Goal: Task Accomplishment & Management: Use online tool/utility

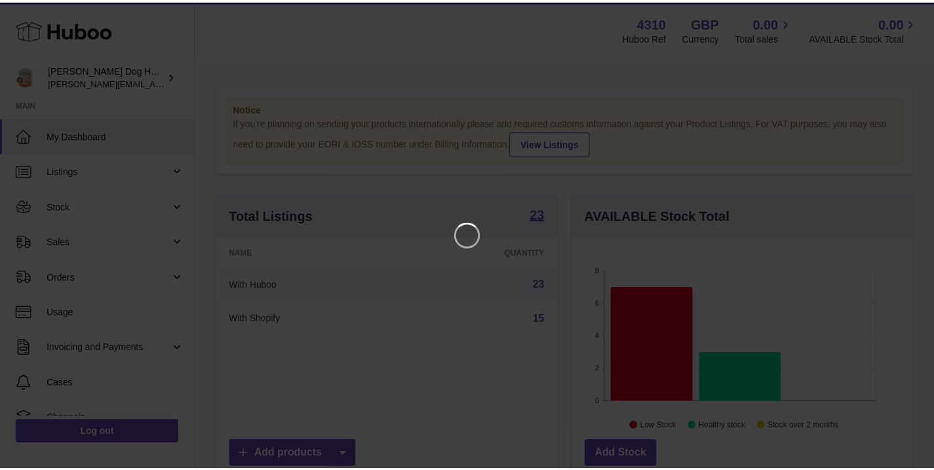
scroll to position [205, 345]
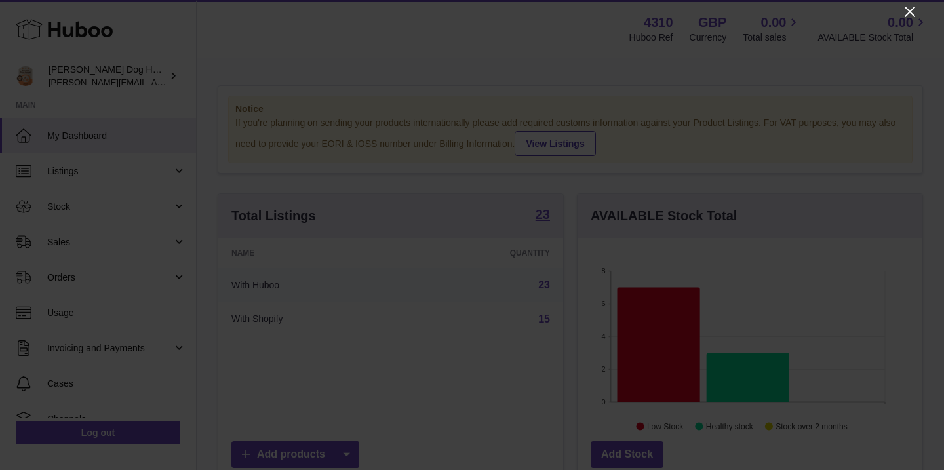
click at [902, 11] on icon "Close" at bounding box center [910, 12] width 16 height 16
click at [903, 11] on icon "Close" at bounding box center [910, 12] width 16 height 16
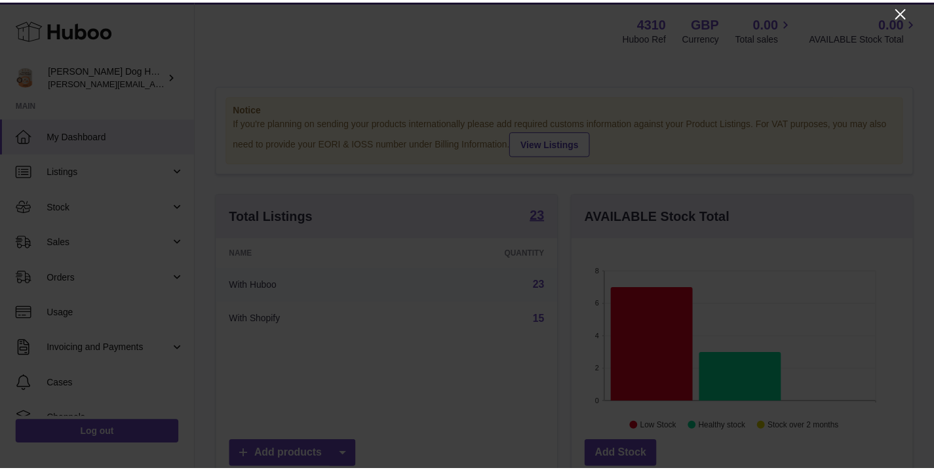
scroll to position [655493, 655358]
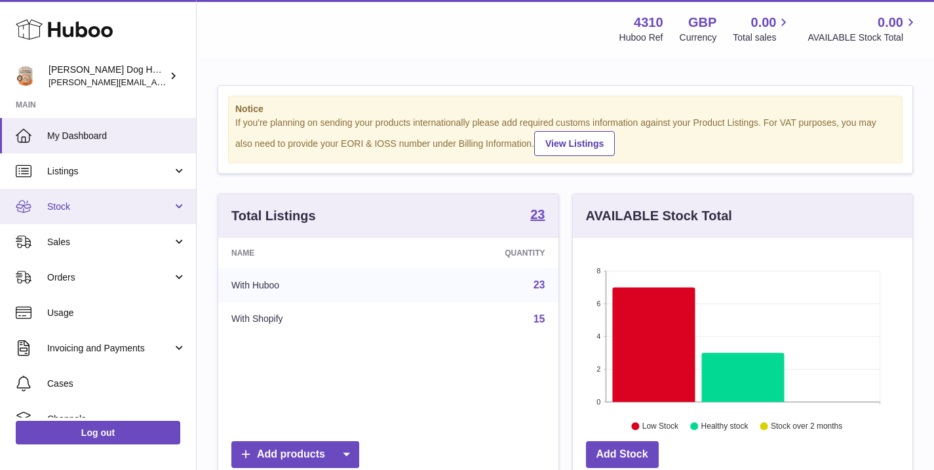
click at [65, 209] on span "Stock" at bounding box center [109, 207] width 125 height 12
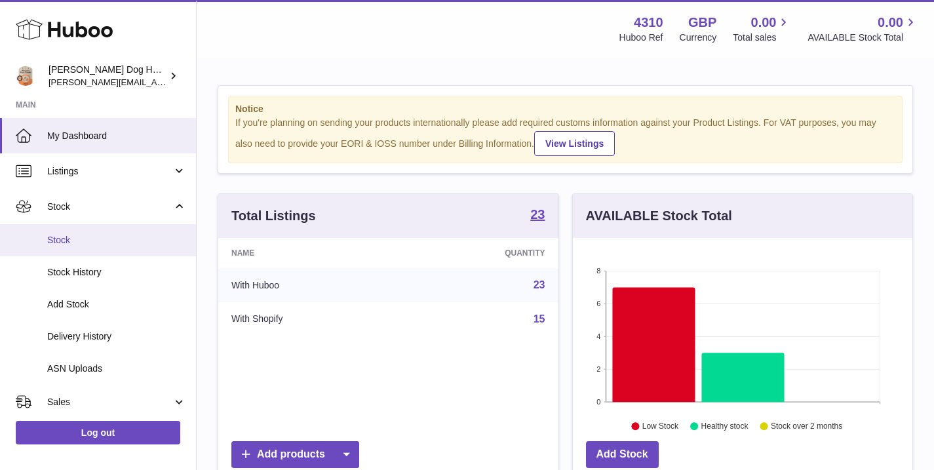
click at [107, 239] on span "Stock" at bounding box center [116, 240] width 139 height 12
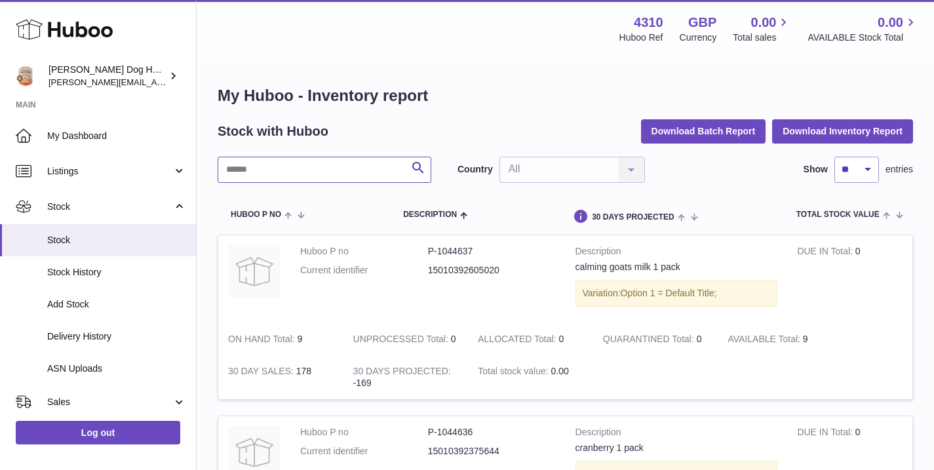
click at [313, 167] on input "text" at bounding box center [325, 170] width 214 height 26
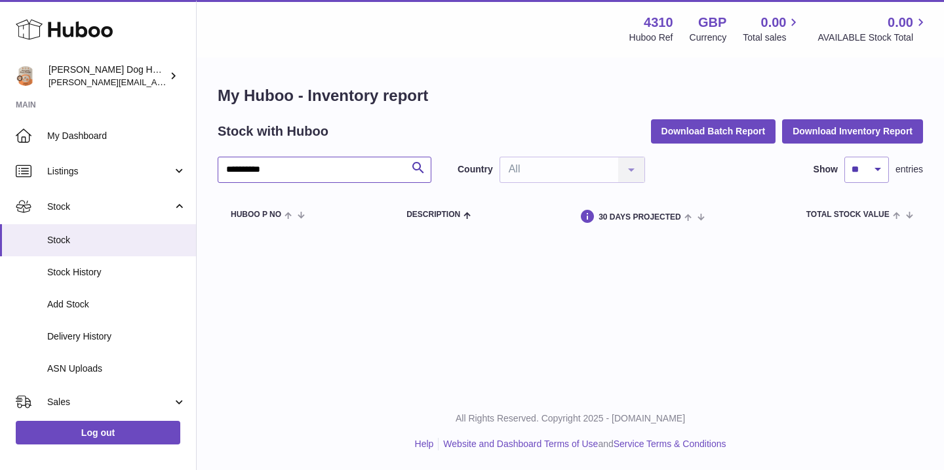
type input "*********"
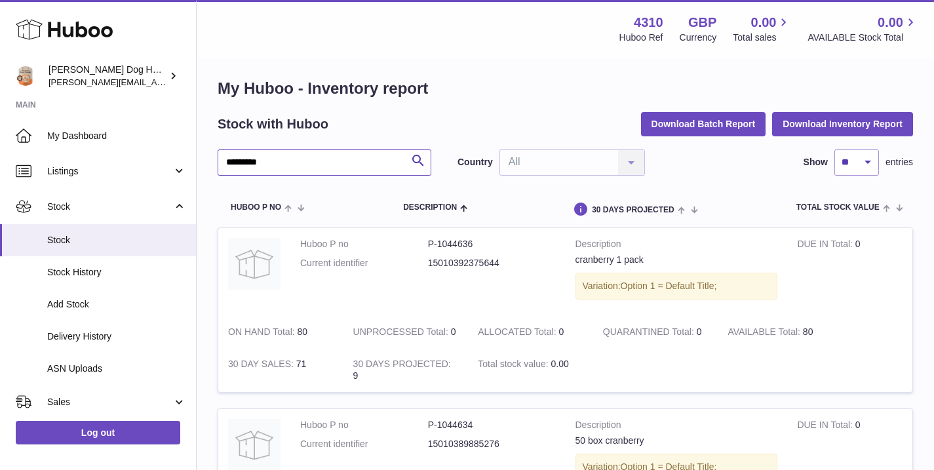
scroll to position [231, 0]
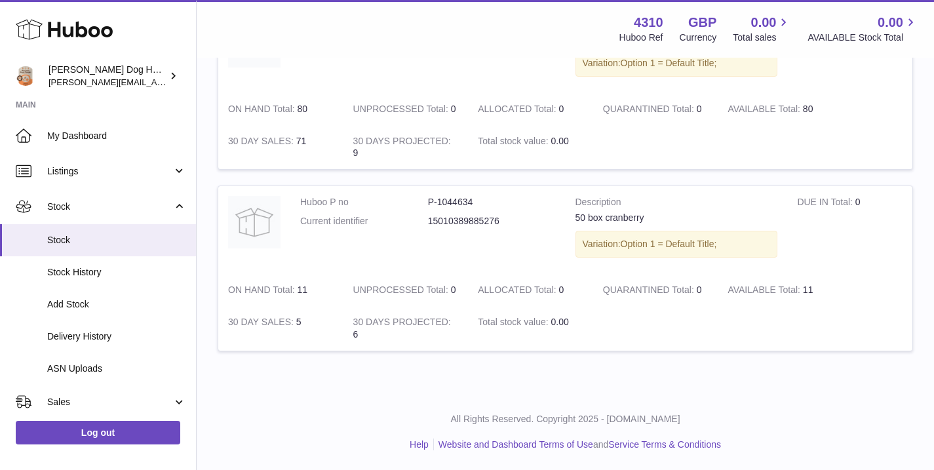
drag, startPoint x: 844, startPoint y: 290, endPoint x: 711, endPoint y: 291, distance: 132.5
click at [712, 291] on tr "Huboo P no P-1044634 Current identifier 15010389885276 Description 50 box cranb…" at bounding box center [566, 268] width 696 height 165
click at [684, 342] on td at bounding box center [752, 328] width 319 height 45
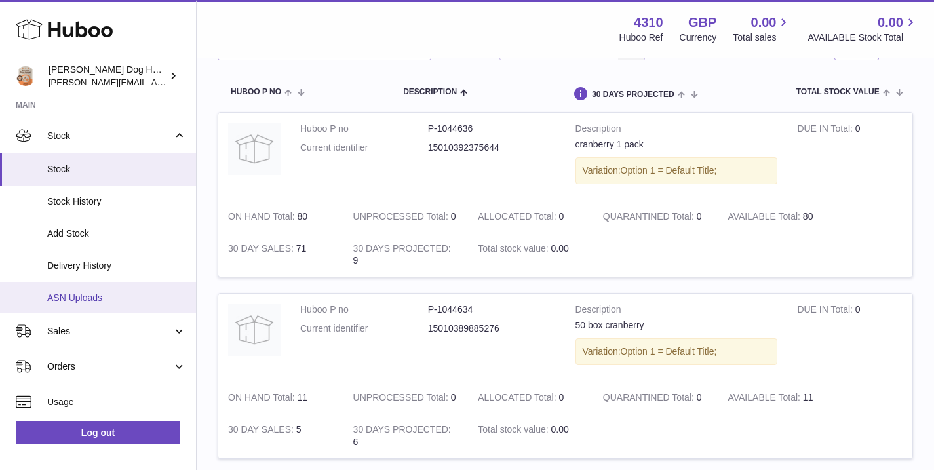
scroll to position [77, 0]
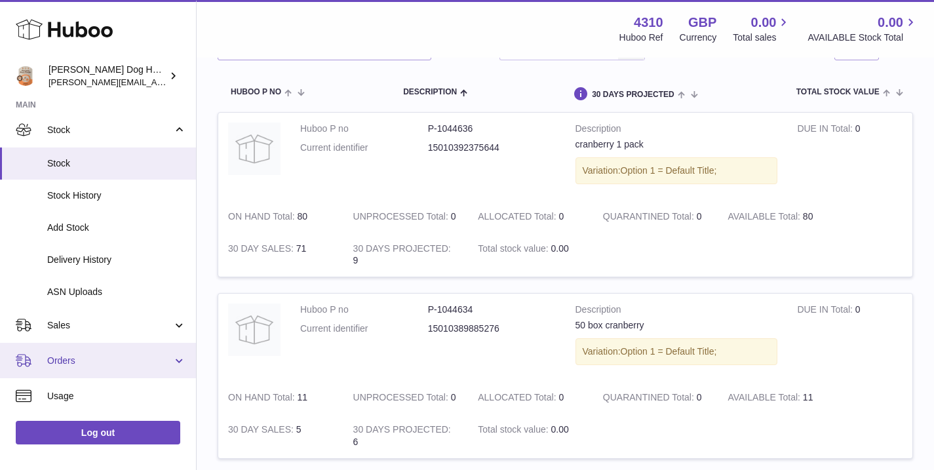
click at [81, 370] on link "Orders" at bounding box center [98, 360] width 196 height 35
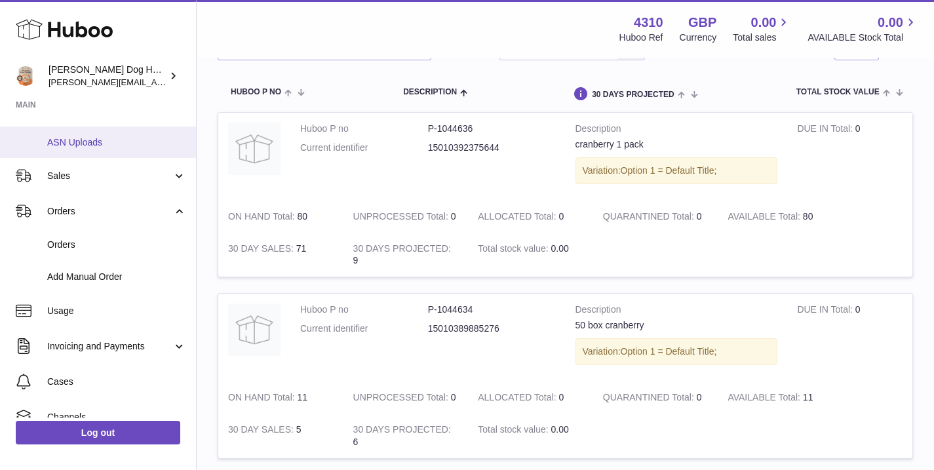
scroll to position [262, 0]
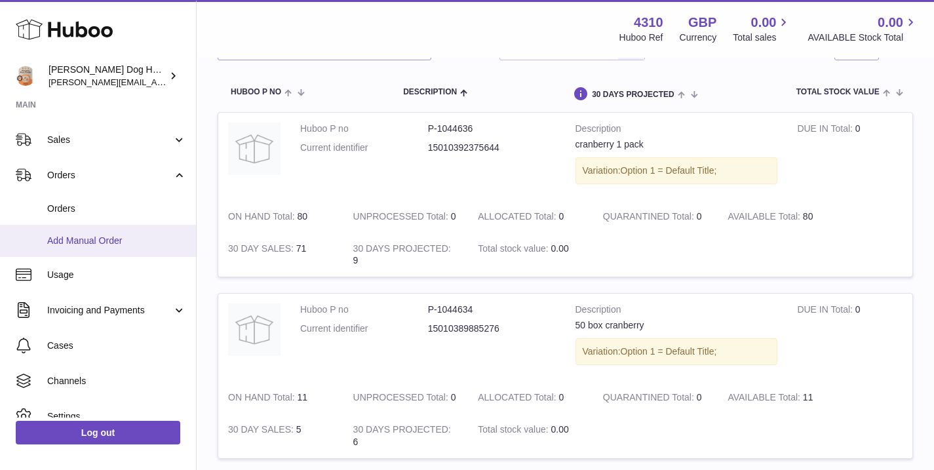
click at [81, 239] on span "Add Manual Order" at bounding box center [116, 241] width 139 height 12
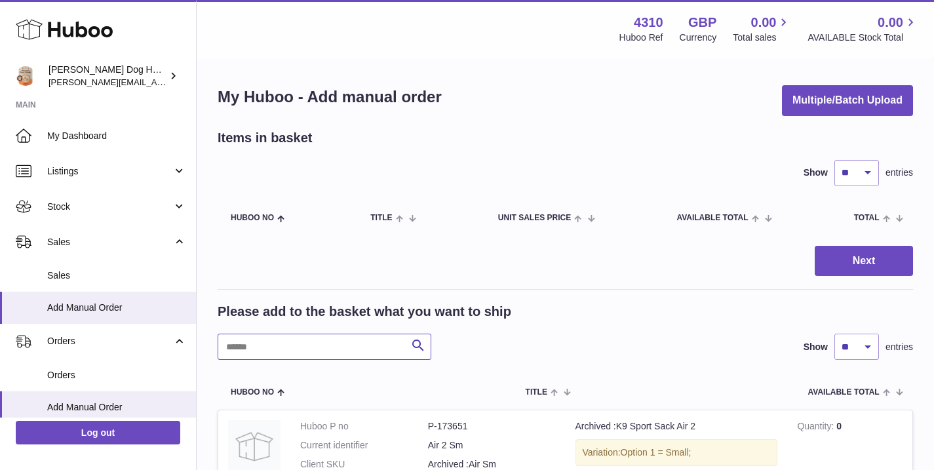
click at [335, 353] on input "text" at bounding box center [325, 347] width 214 height 26
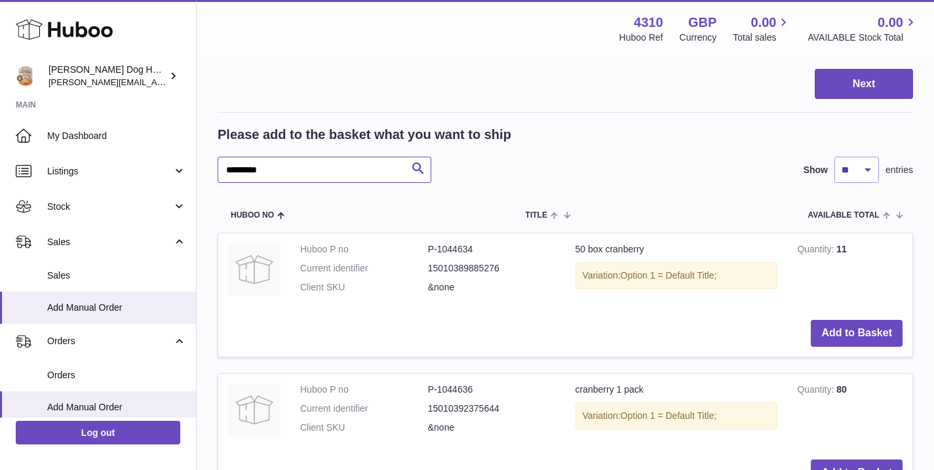
scroll to position [197, 0]
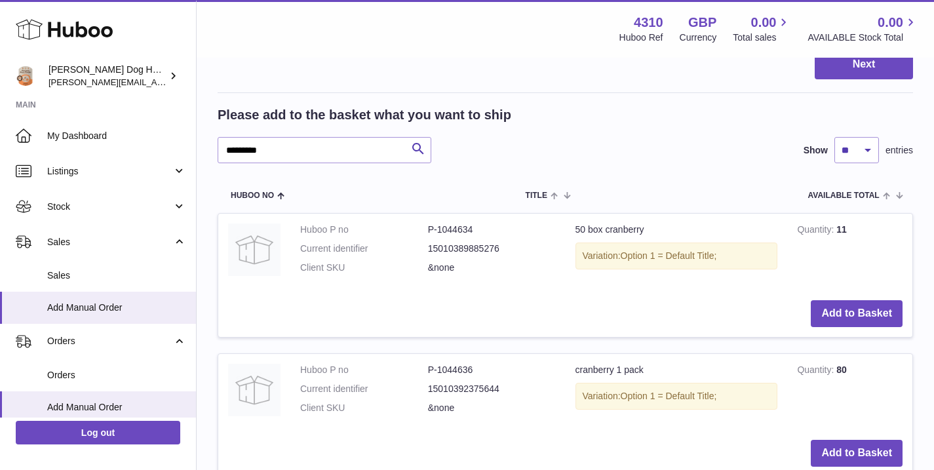
click at [443, 252] on dd "15010389885276" at bounding box center [492, 249] width 128 height 12
drag, startPoint x: 486, startPoint y: 225, endPoint x: 425, endPoint y: 228, distance: 61.0
click at [425, 228] on dl "Huboo P no P-1044634 Current identifier 15010389885276 Client SKU &none" at bounding box center [428, 252] width 256 height 57
copy dl "P-1044634"
drag, startPoint x: 660, startPoint y: 229, endPoint x: 413, endPoint y: 226, distance: 247.2
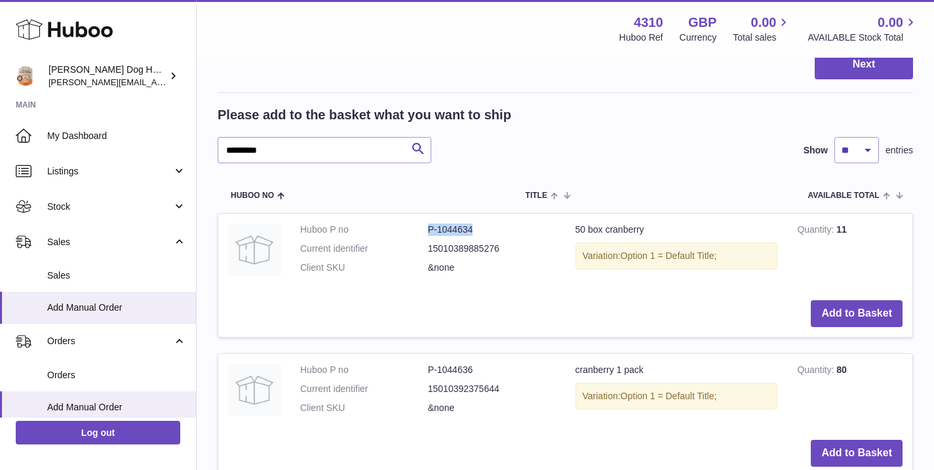
click at [413, 226] on tr "Huboo P no P-1044634 Current identifier 15010389885276 Client SKU &none 50 box …" at bounding box center [566, 275] width 696 height 124
click at [475, 245] on dd "15010389885276" at bounding box center [492, 249] width 128 height 12
click at [458, 229] on dd "P-1044634" at bounding box center [492, 230] width 128 height 12
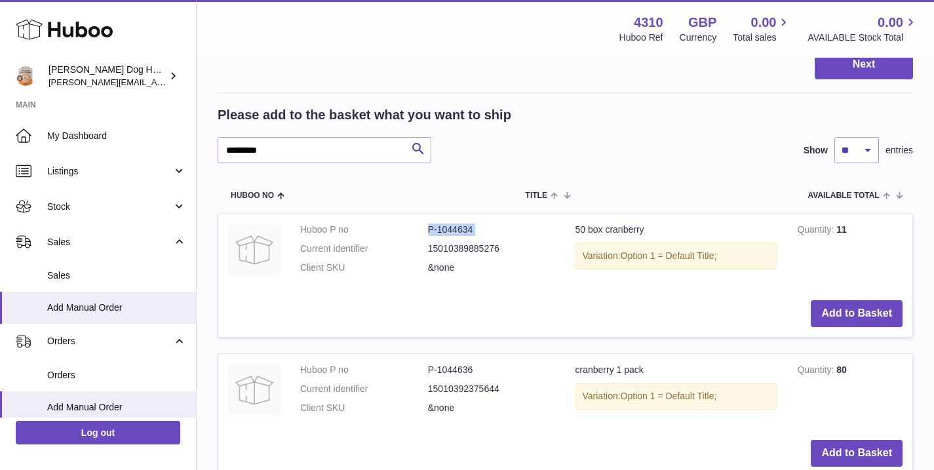
copy dl "P-1044634"
click at [327, 155] on input "*********" at bounding box center [325, 150] width 214 height 26
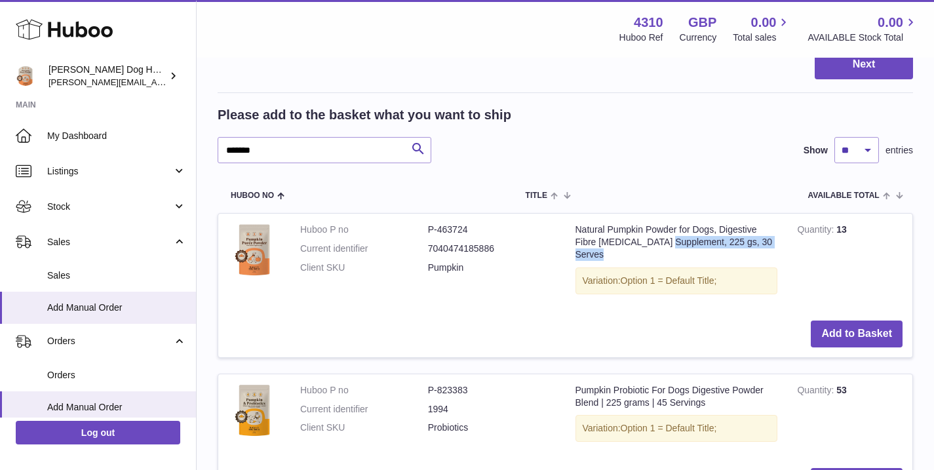
drag, startPoint x: 743, startPoint y: 237, endPoint x: 618, endPoint y: 237, distance: 124.6
click at [618, 237] on td "Natural Pumpkin Powder for Dogs, Digestive Fibre Prebiotic Supplement, 225 gs, …" at bounding box center [677, 262] width 222 height 97
click at [534, 273] on dd "Pumpkin" at bounding box center [492, 268] width 128 height 12
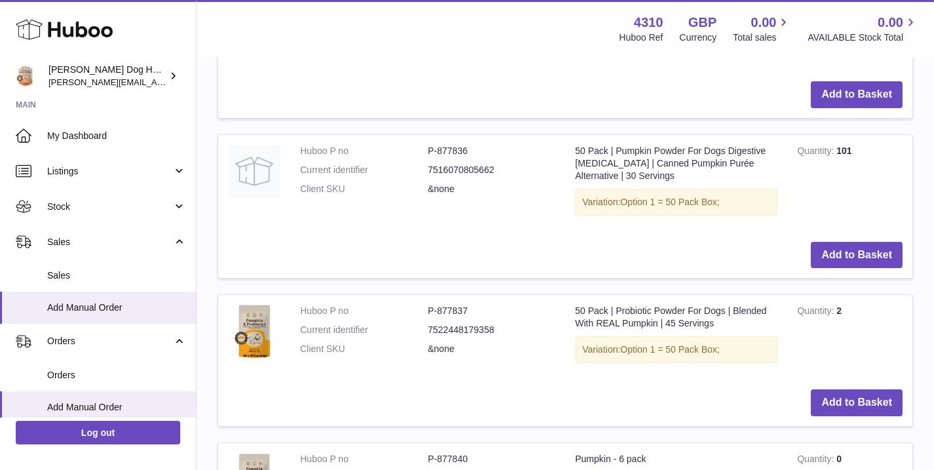
scroll to position [568, 0]
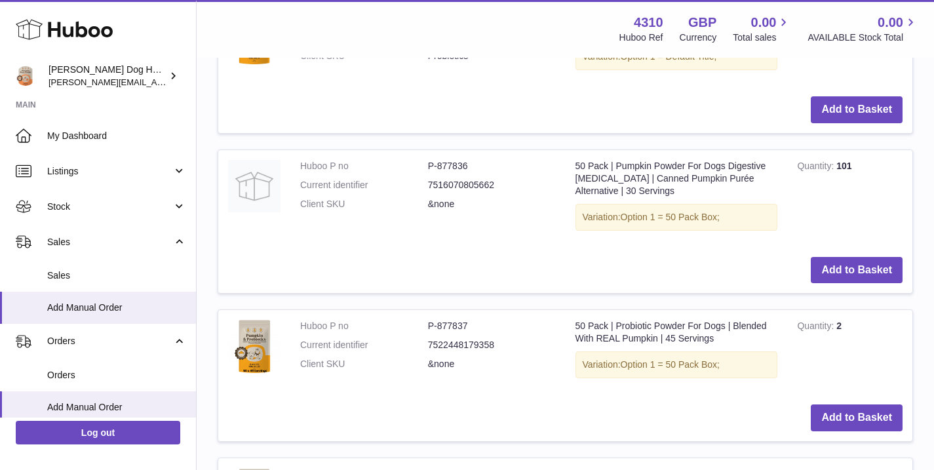
drag, startPoint x: 858, startPoint y: 154, endPoint x: 828, endPoint y: 153, distance: 30.2
click at [828, 153] on td "Quantity 101" at bounding box center [849, 198] width 125 height 97
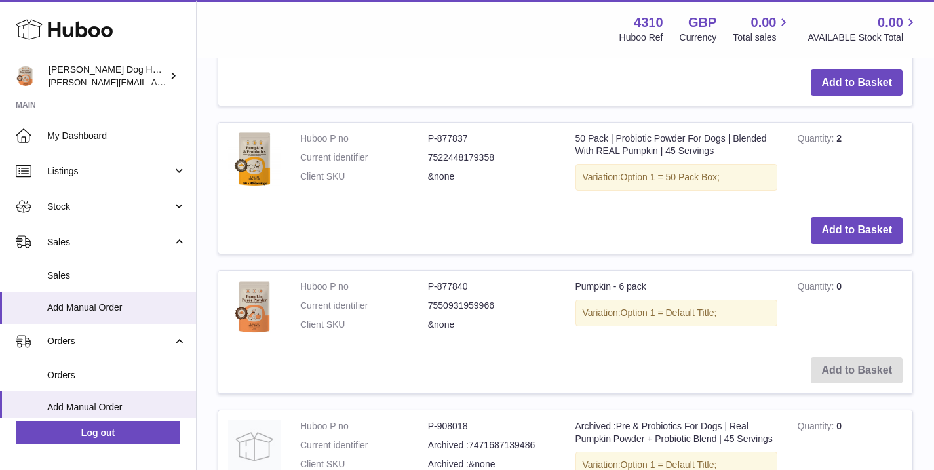
scroll to position [494, 0]
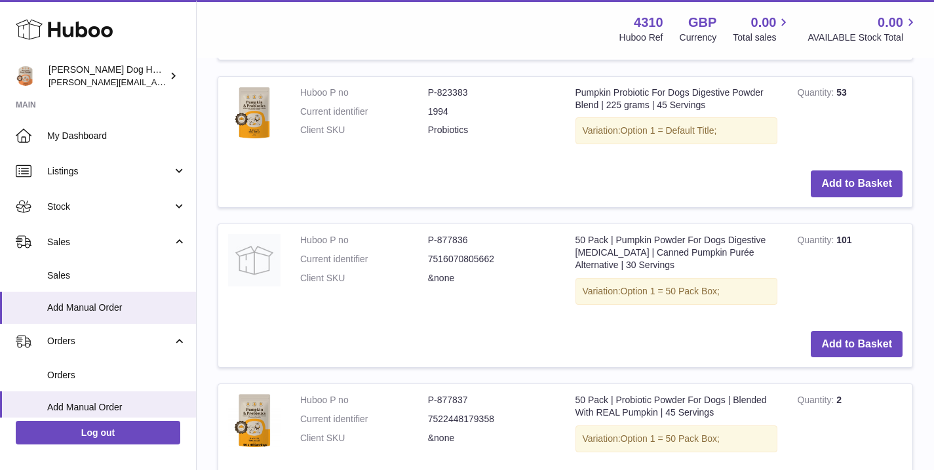
click at [467, 234] on dd "P-877836" at bounding box center [492, 240] width 128 height 12
drag, startPoint x: 490, startPoint y: 222, endPoint x: 433, endPoint y: 218, distance: 57.9
click at [433, 224] on td "Huboo P no P-877836 Current identifier 7516070805662 Client SKU &none" at bounding box center [427, 272] width 275 height 97
copy dd "P-877836"
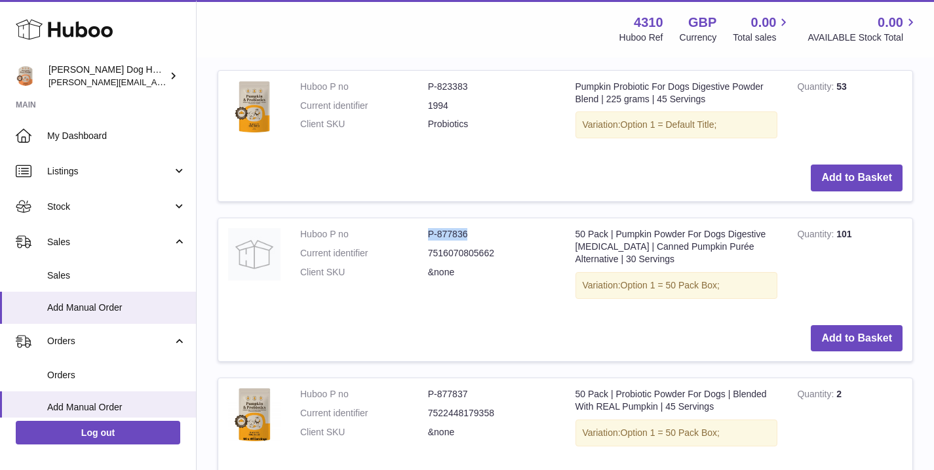
scroll to position [509, 0]
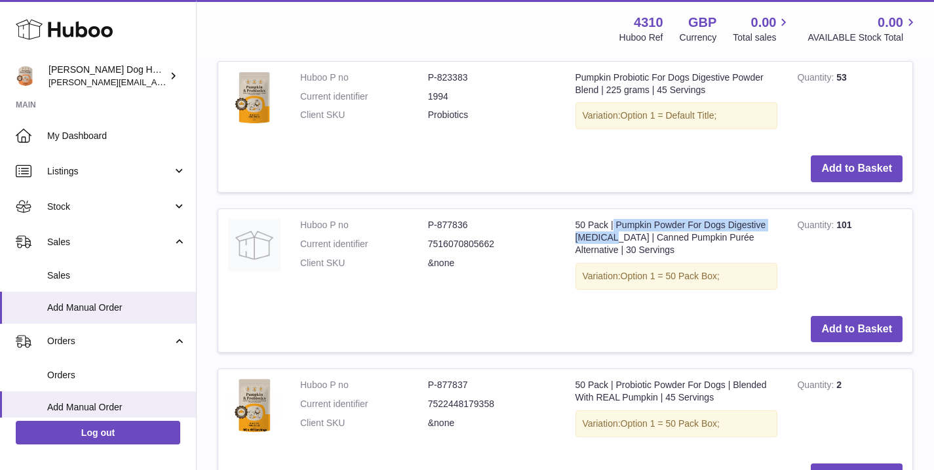
drag, startPoint x: 576, startPoint y: 212, endPoint x: 770, endPoint y: 210, distance: 193.4
click at [770, 210] on td "50 Pack | Pumpkin Powder For Dogs Digestive Prebiotic | Canned Pumpkin Purée Al…" at bounding box center [677, 257] width 222 height 97
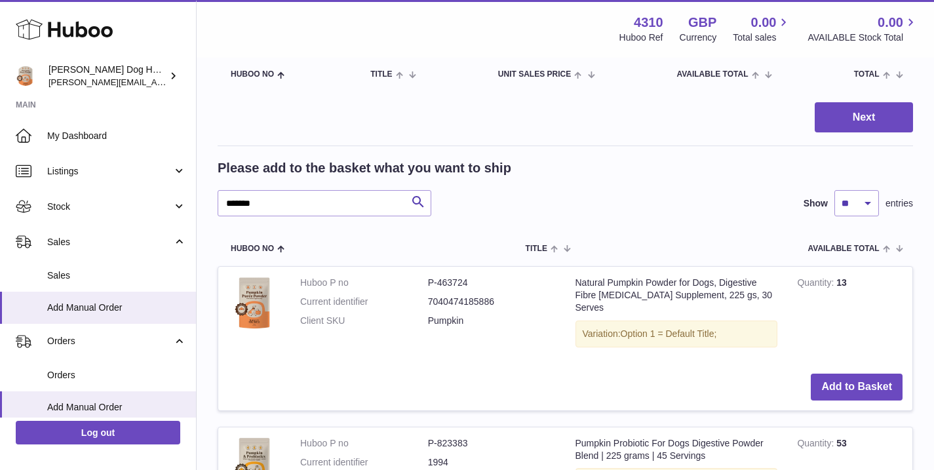
scroll to position [0, 0]
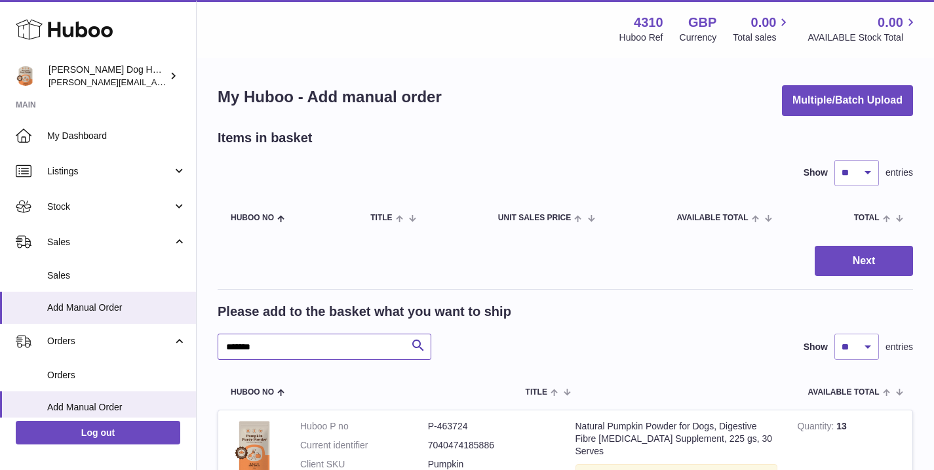
click at [297, 344] on input "*******" at bounding box center [325, 347] width 214 height 26
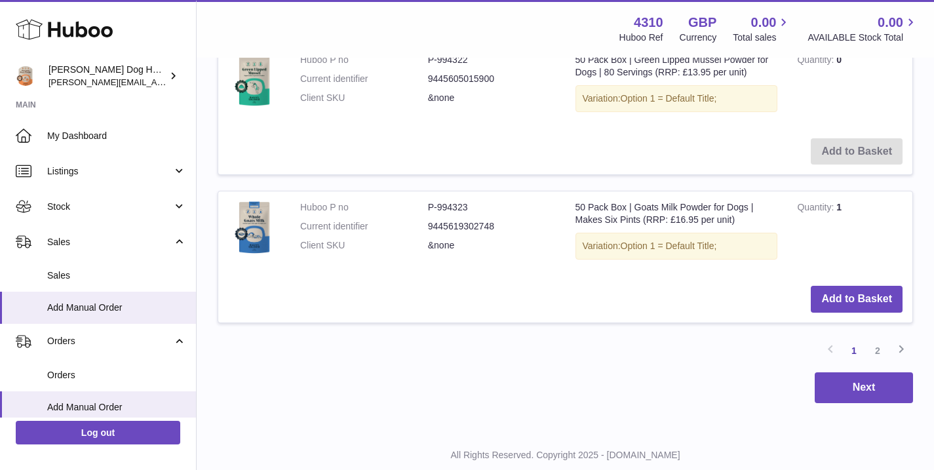
scroll to position [1559, 0]
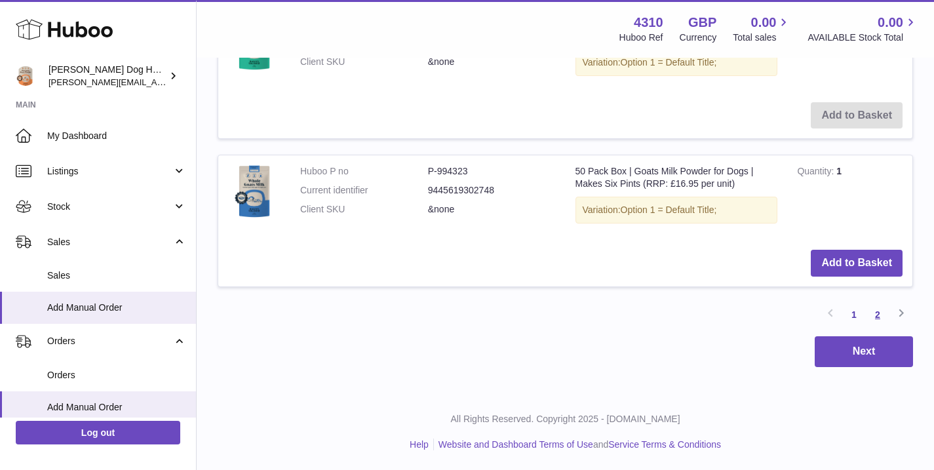
click at [878, 314] on link "2" at bounding box center [878, 315] width 24 height 24
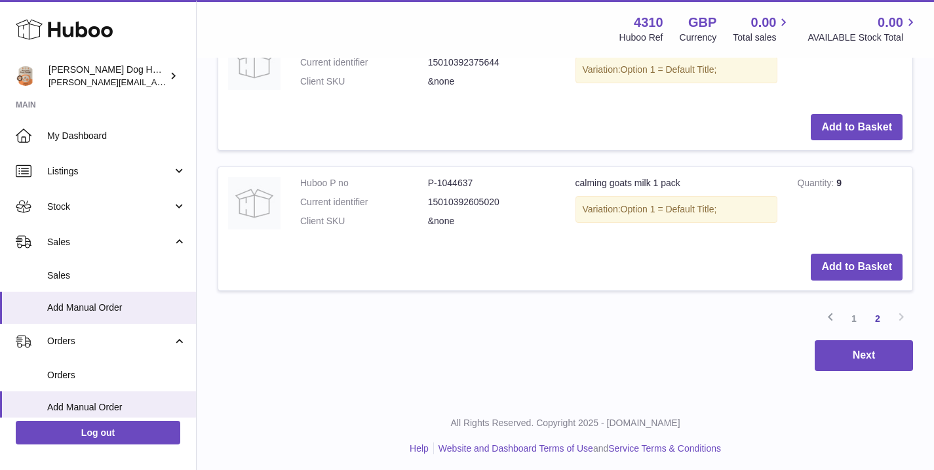
scroll to position [816, 0]
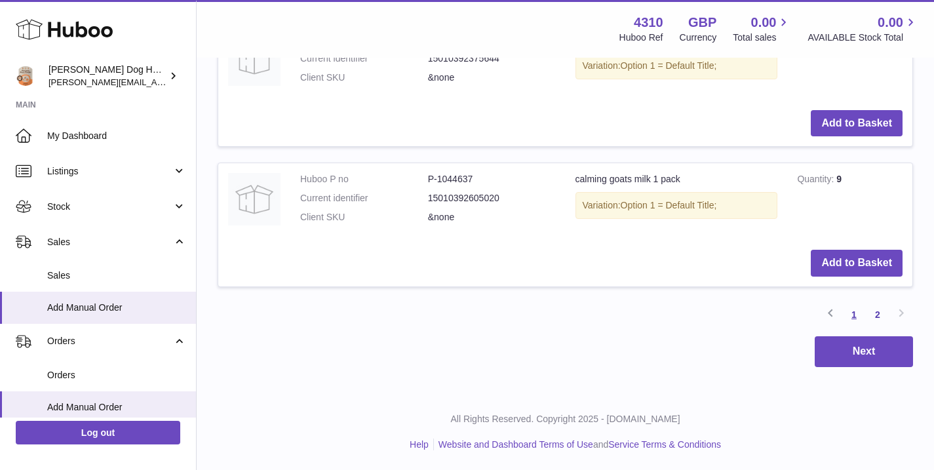
click at [858, 310] on link "1" at bounding box center [855, 315] width 24 height 24
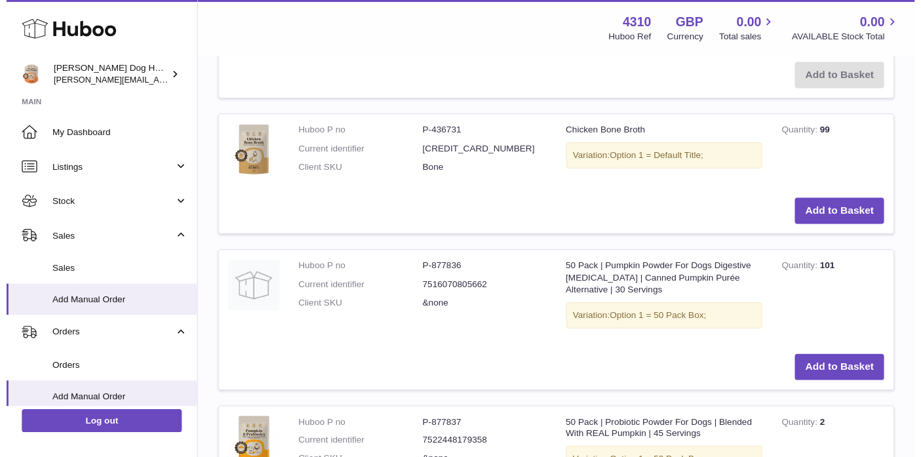
scroll to position [445, 0]
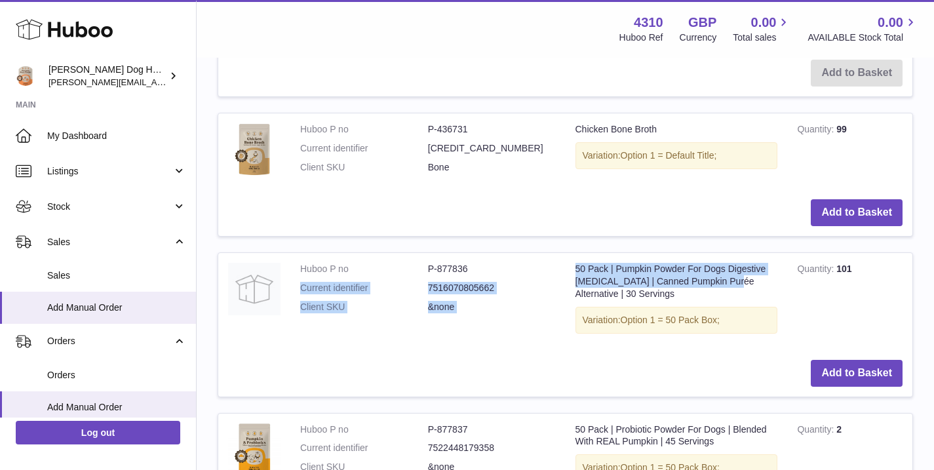
drag, startPoint x: 686, startPoint y: 286, endPoint x: 565, endPoint y: 264, distance: 123.2
click at [565, 264] on tr "Huboo P no P-877836 Current identifier 7516070805662 Client SKU &none 50 Pack |…" at bounding box center [566, 324] width 696 height 144
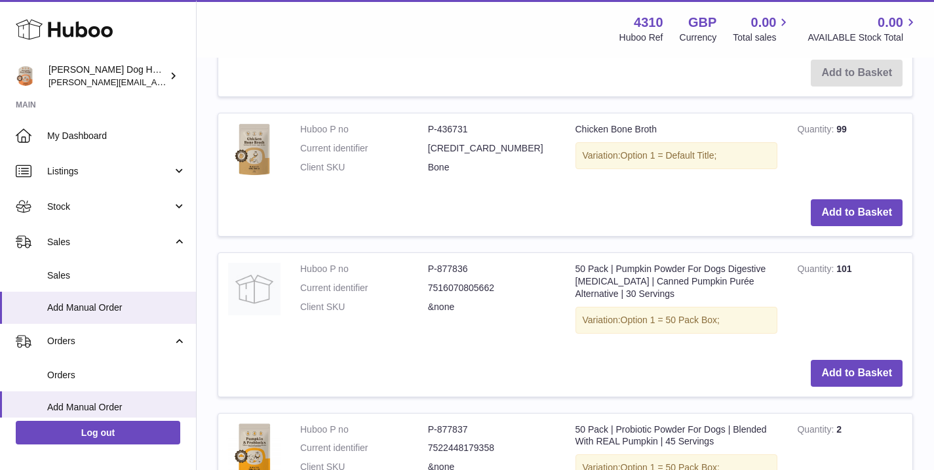
click at [582, 291] on td "50 Pack | Pumpkin Powder For Dogs Digestive Prebiotic | Canned Pumpkin Purée Al…" at bounding box center [677, 301] width 222 height 97
drag, startPoint x: 631, startPoint y: 294, endPoint x: 580, endPoint y: 266, distance: 59.3
click at [580, 266] on td "50 Pack | Pumpkin Powder For Dogs Digestive Prebiotic | Canned Pumpkin Purée Al…" at bounding box center [677, 301] width 222 height 97
click at [645, 276] on td "50 Pack | Pumpkin Powder For Dogs Digestive Prebiotic | Canned Pumpkin Purée Al…" at bounding box center [677, 301] width 222 height 97
drag, startPoint x: 658, startPoint y: 292, endPoint x: 542, endPoint y: 302, distance: 115.8
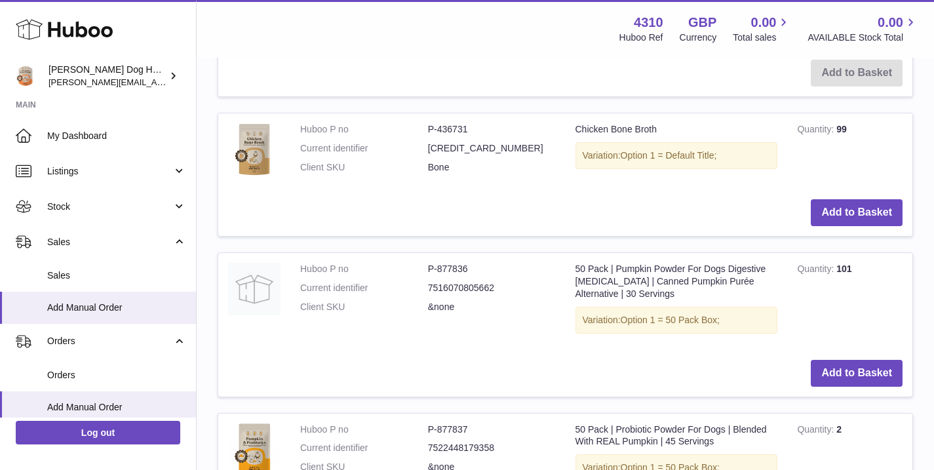
click at [574, 272] on td "50 Pack | Pumpkin Powder For Dogs Digestive Prebiotic | Canned Pumpkin Purée Al…" at bounding box center [677, 301] width 222 height 97
click at [534, 308] on dd "&none" at bounding box center [492, 307] width 128 height 12
drag, startPoint x: 481, startPoint y: 268, endPoint x: 413, endPoint y: 278, distance: 69.0
click at [408, 271] on dl "Huboo P no P-877836 Current identifier 7516070805662 Client SKU &none" at bounding box center [428, 291] width 256 height 57
copy dl "P-877836"
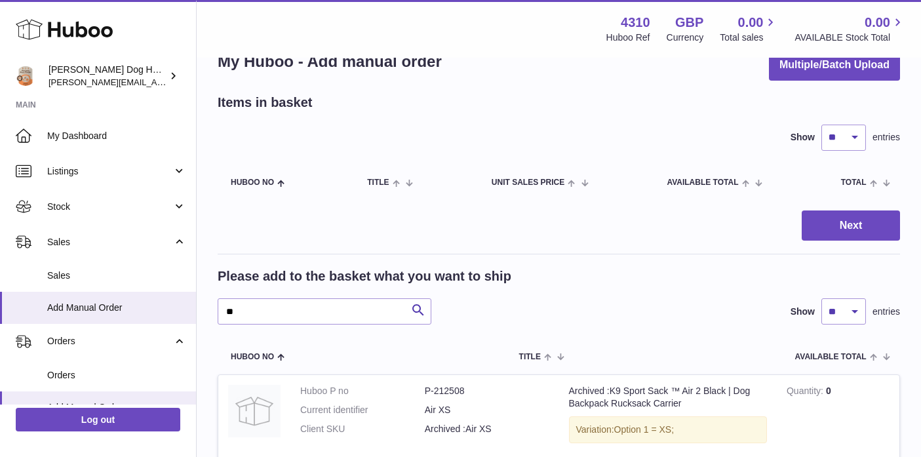
scroll to position [0, 0]
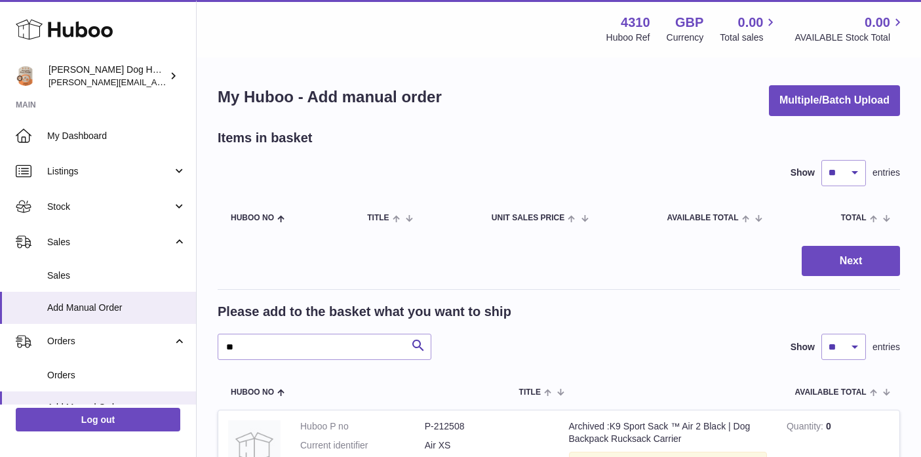
click at [279, 359] on input "**" at bounding box center [325, 347] width 214 height 26
type input "*"
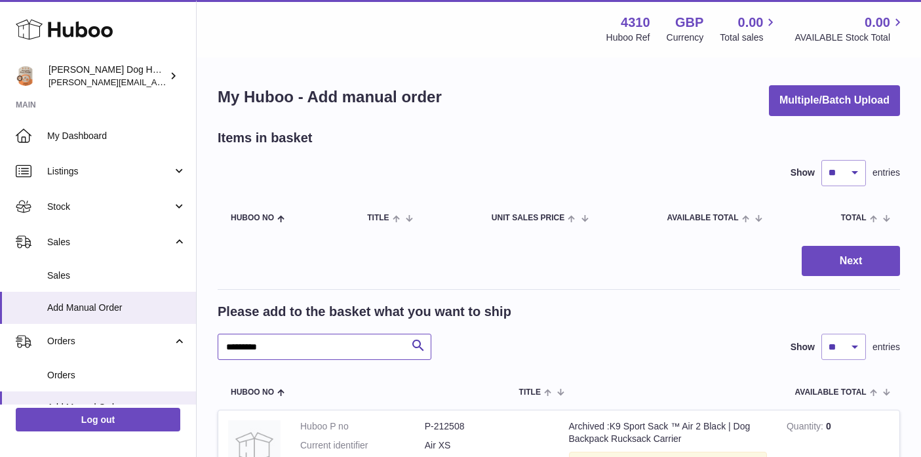
type input "*********"
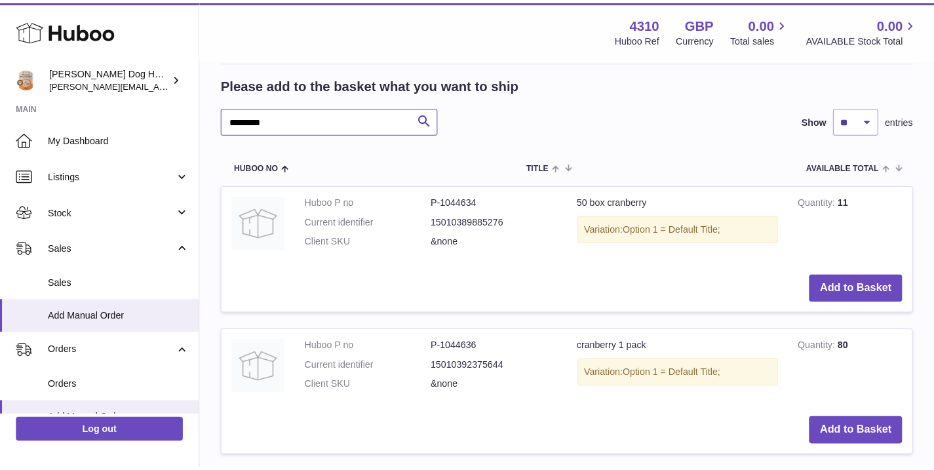
scroll to position [260, 0]
